Goal: Information Seeking & Learning: Learn about a topic

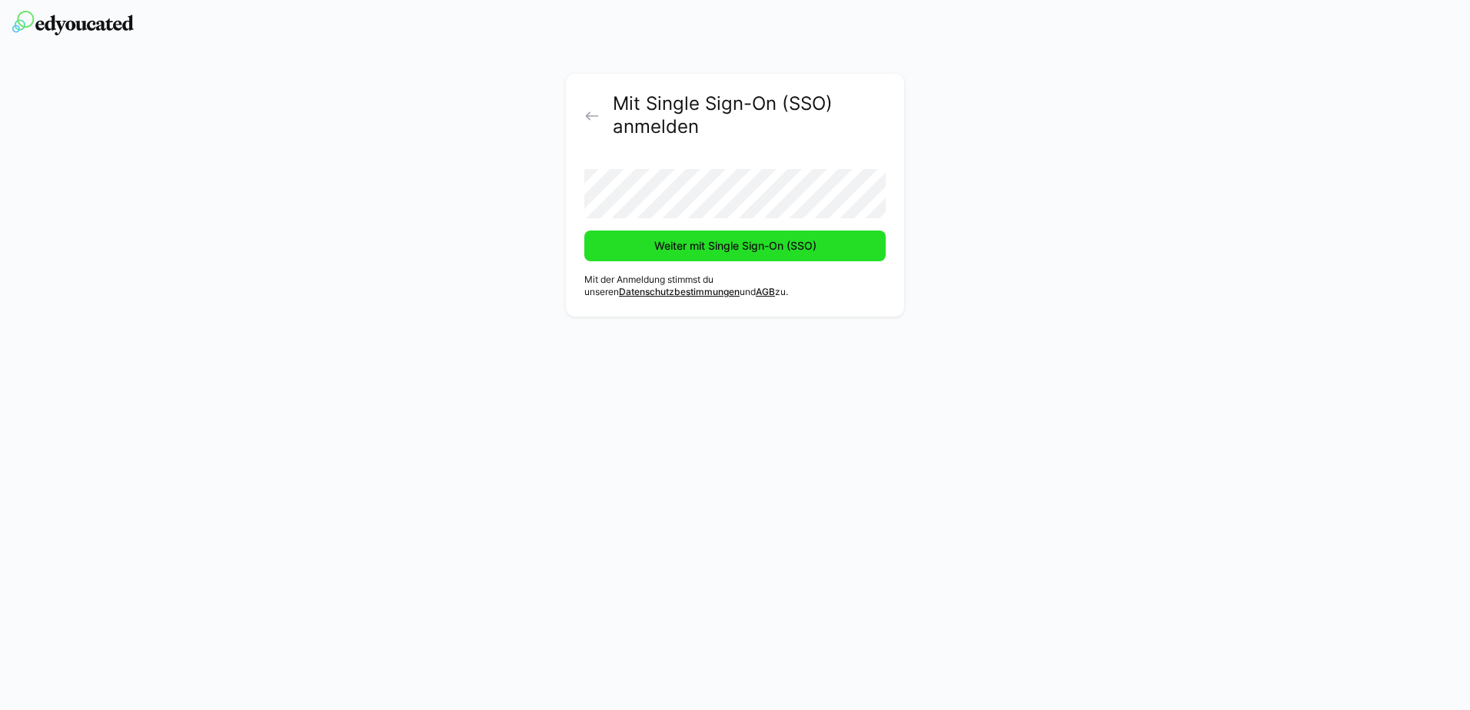
click at [641, 255] on span "Weiter mit Single Sign-On (SSO)" at bounding box center [734, 246] width 301 height 31
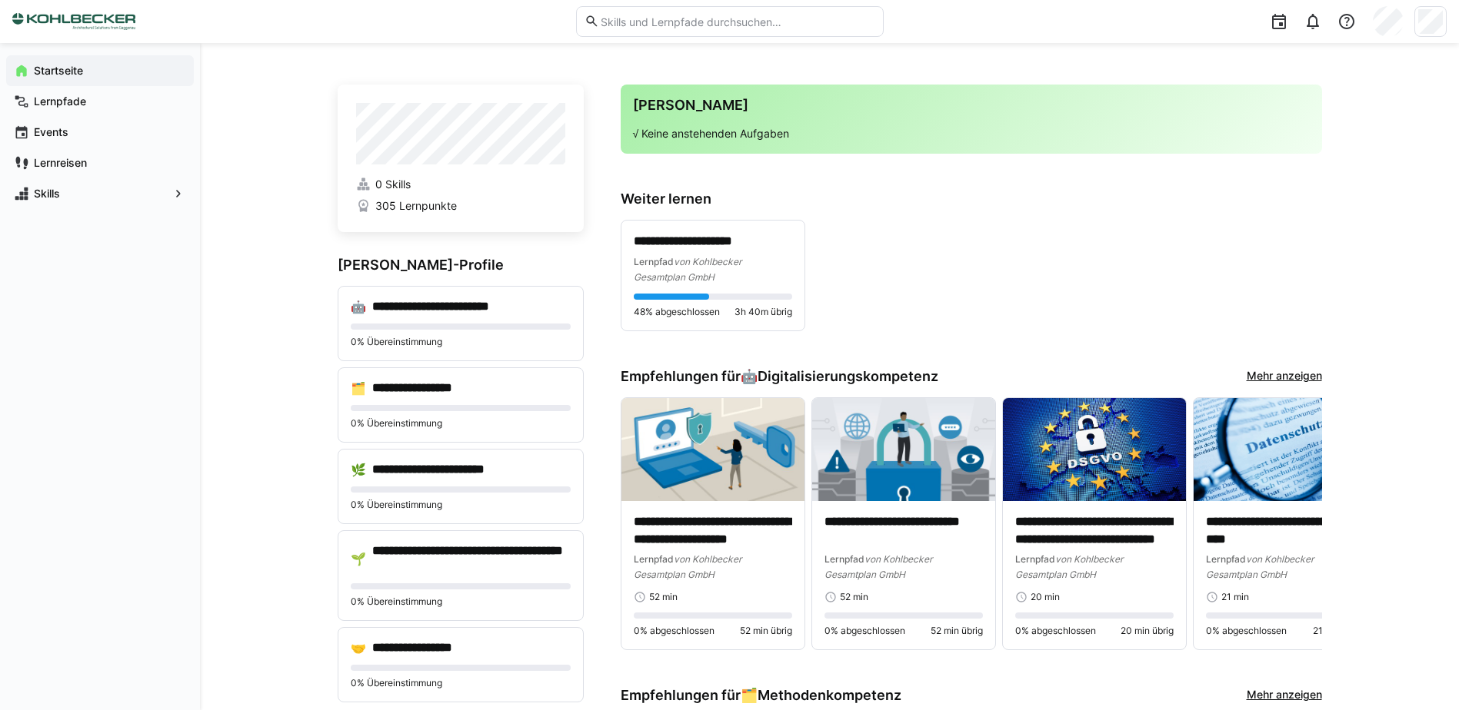
click at [895, 224] on div "**********" at bounding box center [971, 275] width 701 height 111
click at [1025, 245] on div "**********" at bounding box center [971, 275] width 701 height 111
